Goal: Information Seeking & Learning: Learn about a topic

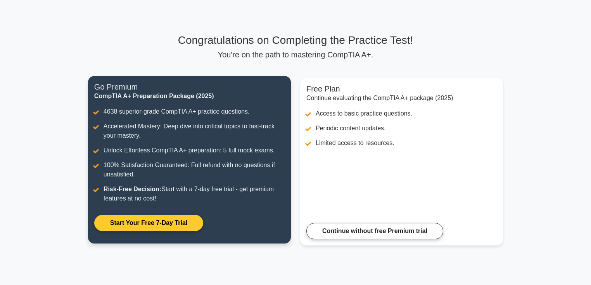
scroll to position [28, 0]
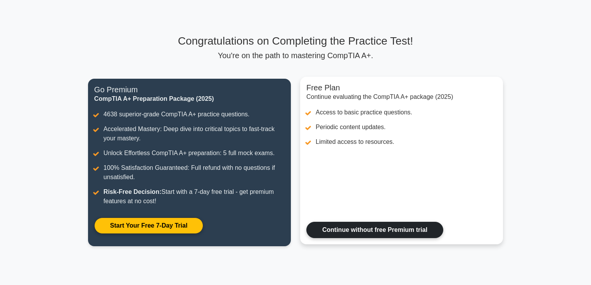
click at [339, 222] on link "Continue without free Premium trial" at bounding box center [374, 230] width 137 height 16
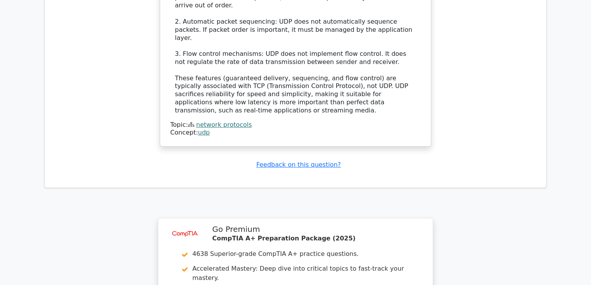
scroll to position [1023, 0]
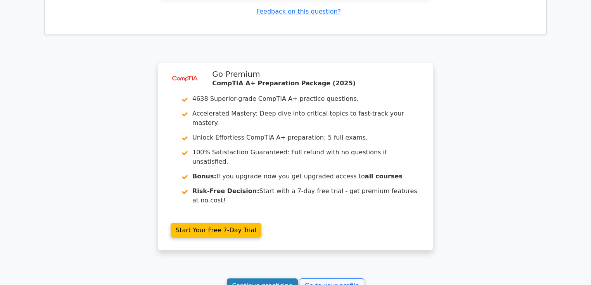
click at [279, 278] on link "Continue practicing" at bounding box center [262, 285] width 71 height 15
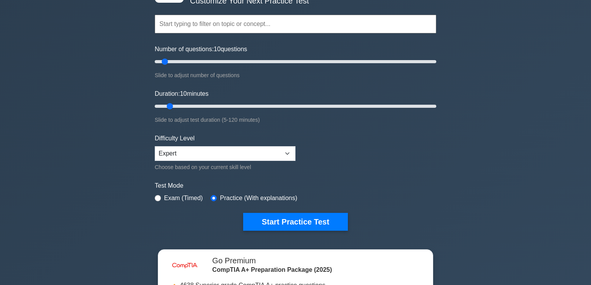
scroll to position [62, 0]
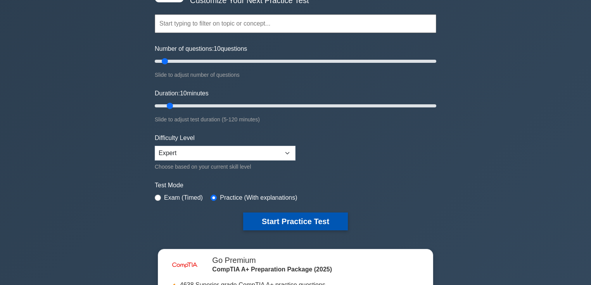
click at [286, 216] on button "Start Practice Test" at bounding box center [295, 221] width 105 height 18
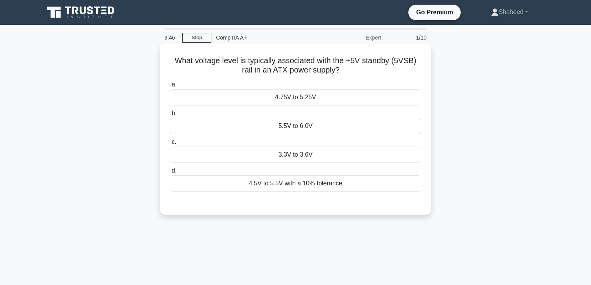
click at [295, 189] on div "4.5V to 5.5V with a 10% tolerance" at bounding box center [295, 183] width 251 height 16
click at [170, 173] on input "d. 4.5V to 5.5V with a 10% tolerance" at bounding box center [170, 170] width 0 height 5
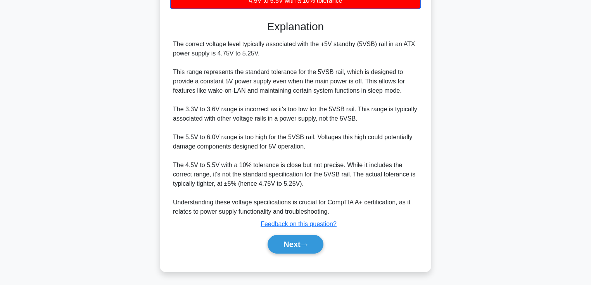
scroll to position [184, 0]
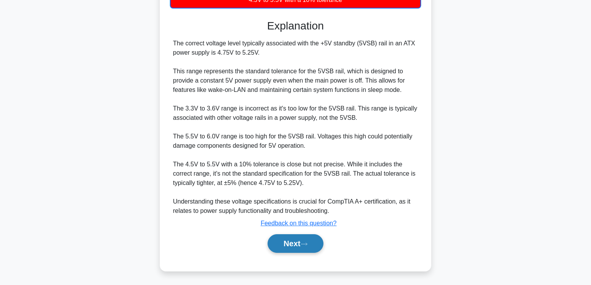
click at [296, 249] on button "Next" at bounding box center [294, 243] width 55 height 19
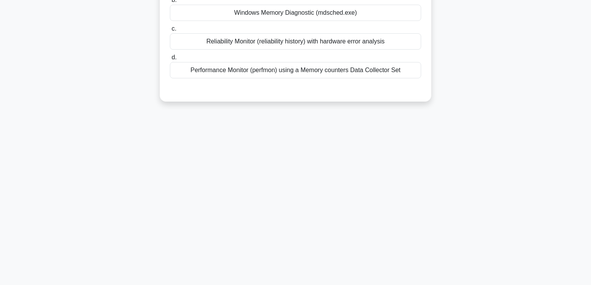
scroll to position [134, 0]
